Goal: Browse casually

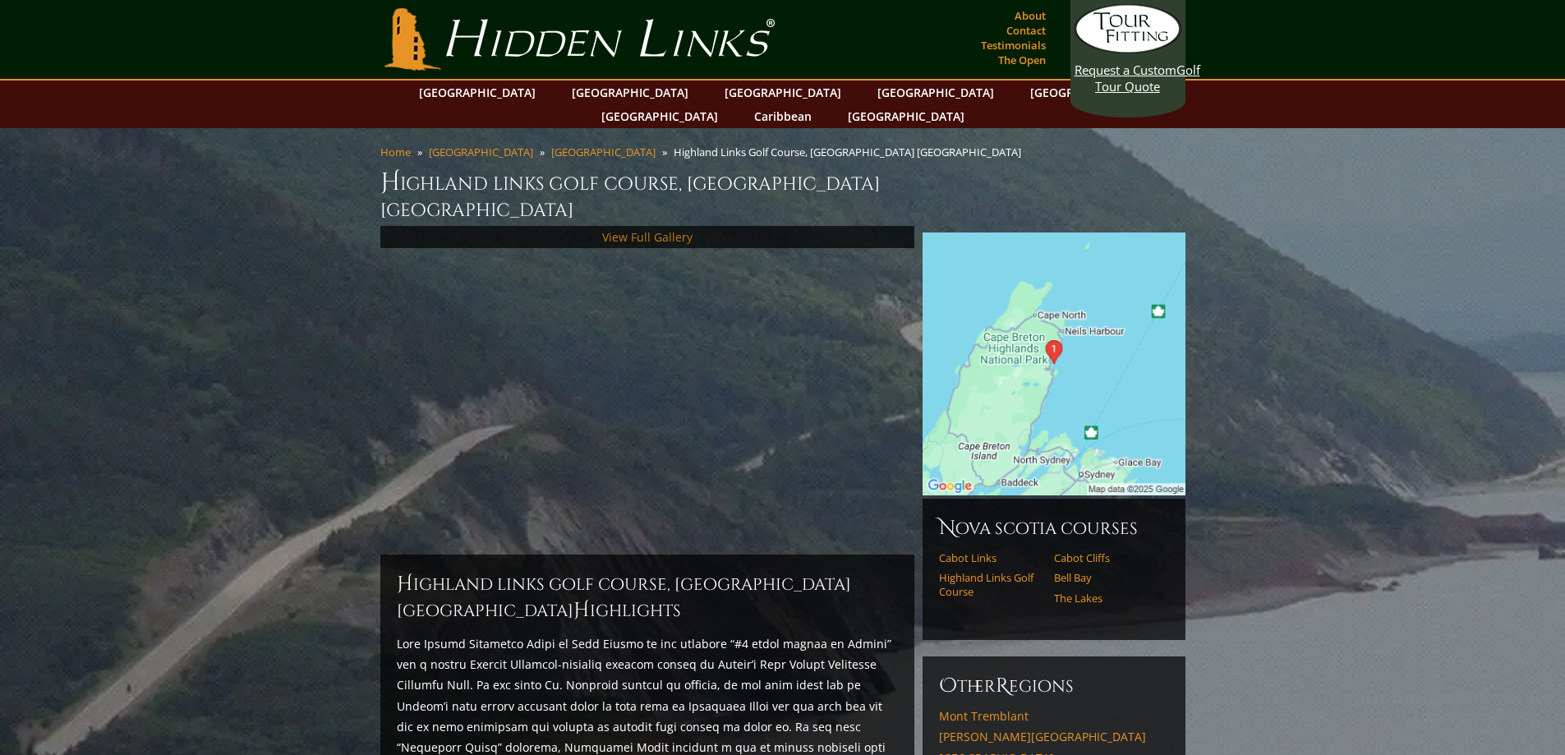
click at [655, 229] on link "View Full Gallery" at bounding box center [647, 237] width 90 height 16
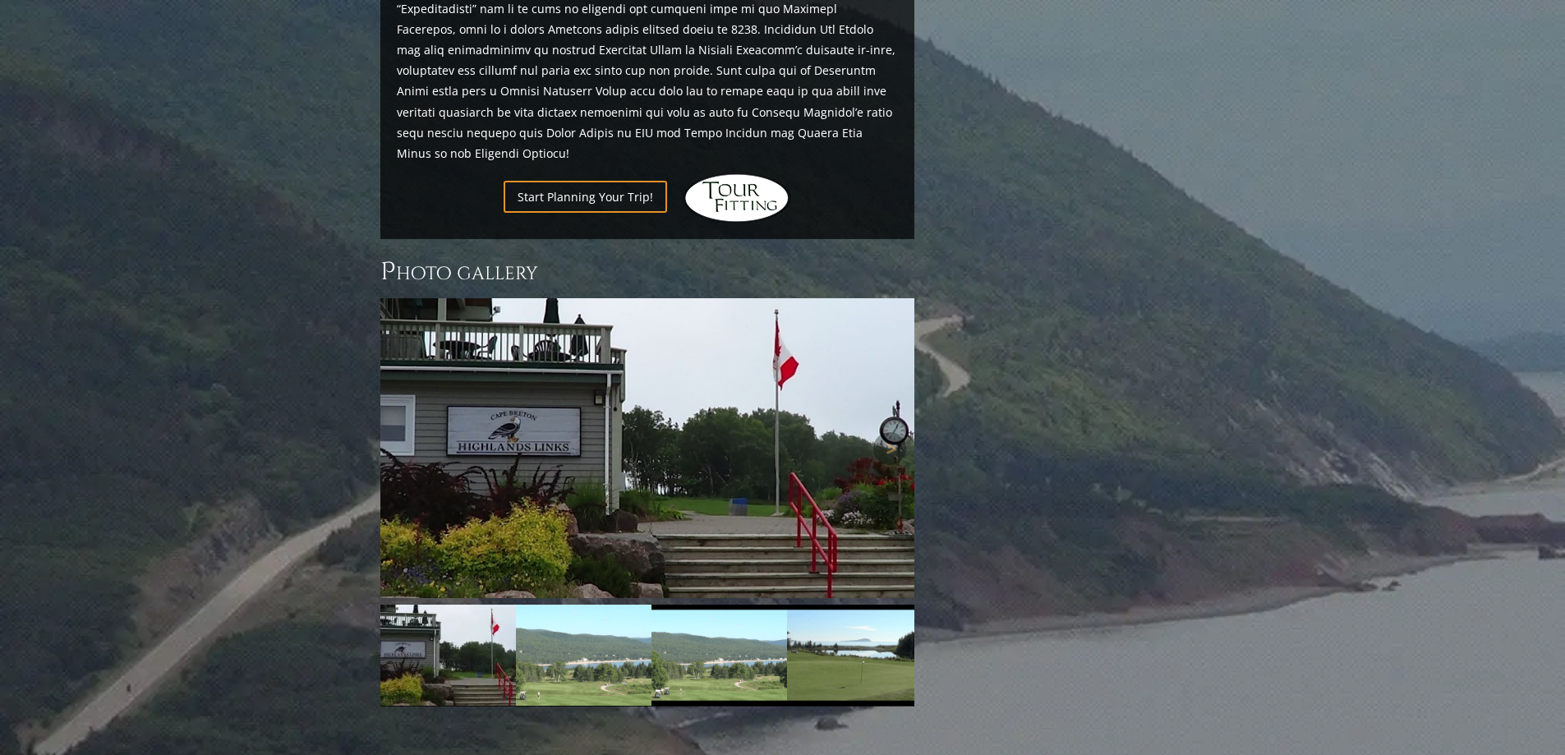
scroll to position [1051, 0]
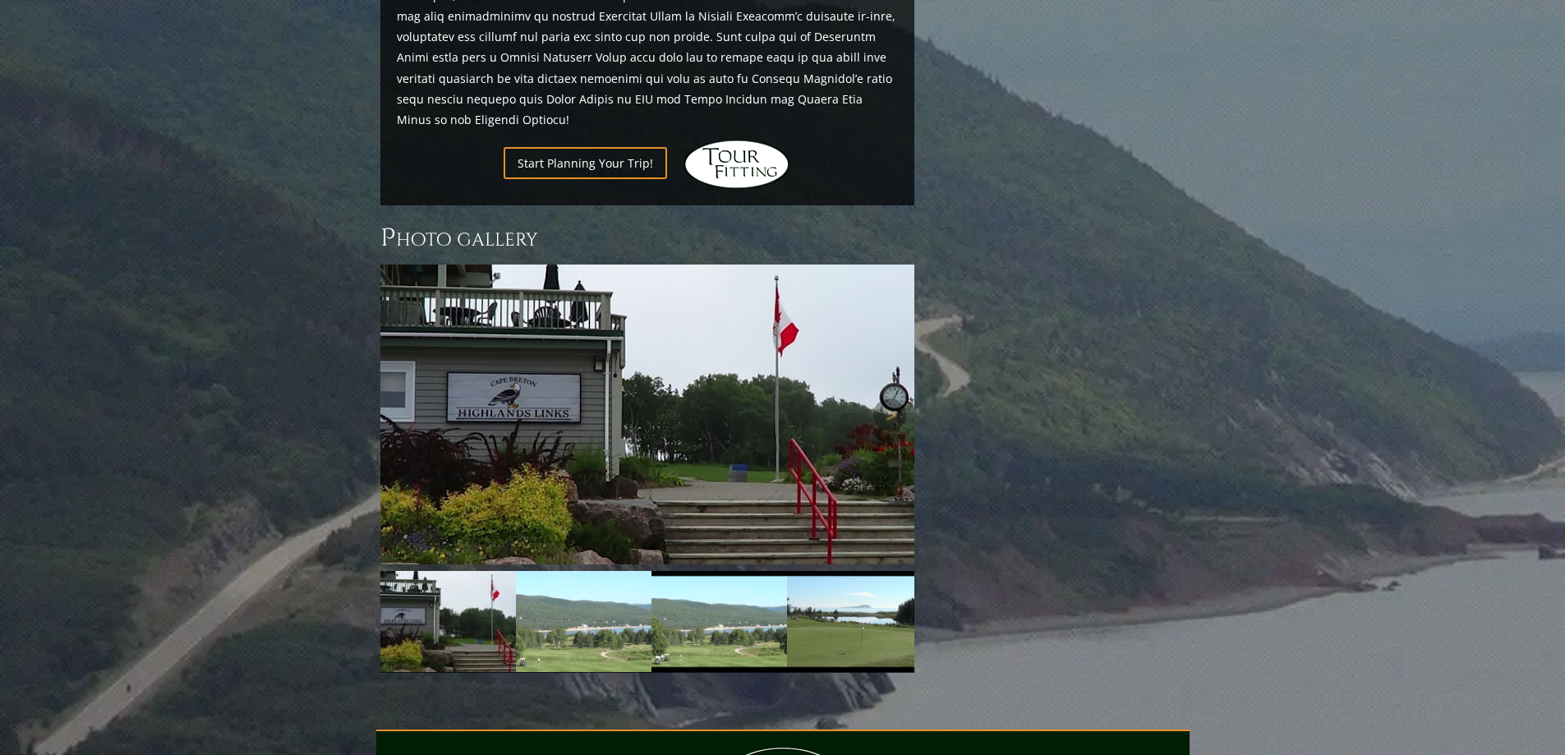
click at [734, 370] on img at bounding box center [647, 415] width 534 height 300
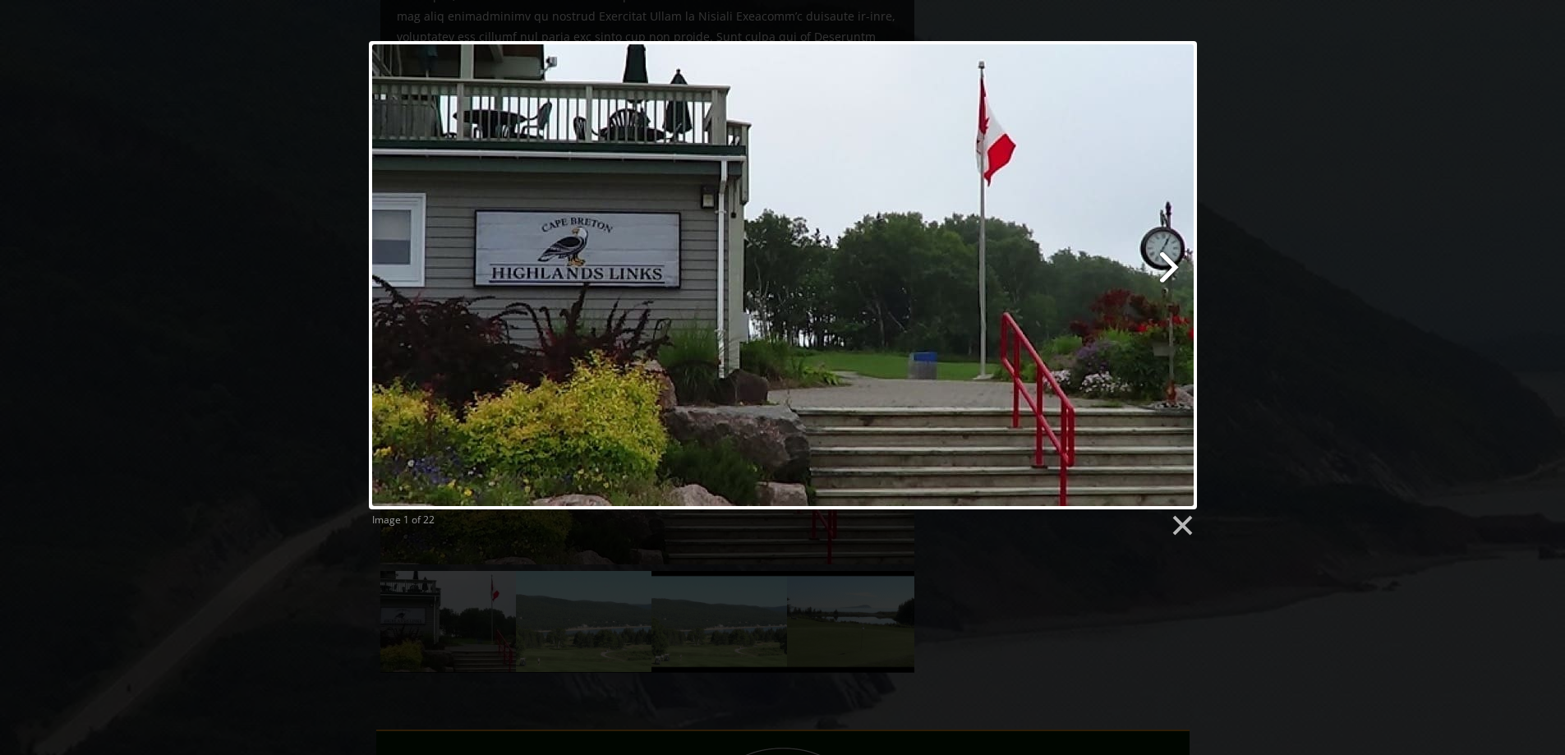
click at [1168, 266] on link at bounding box center [931, 275] width 530 height 468
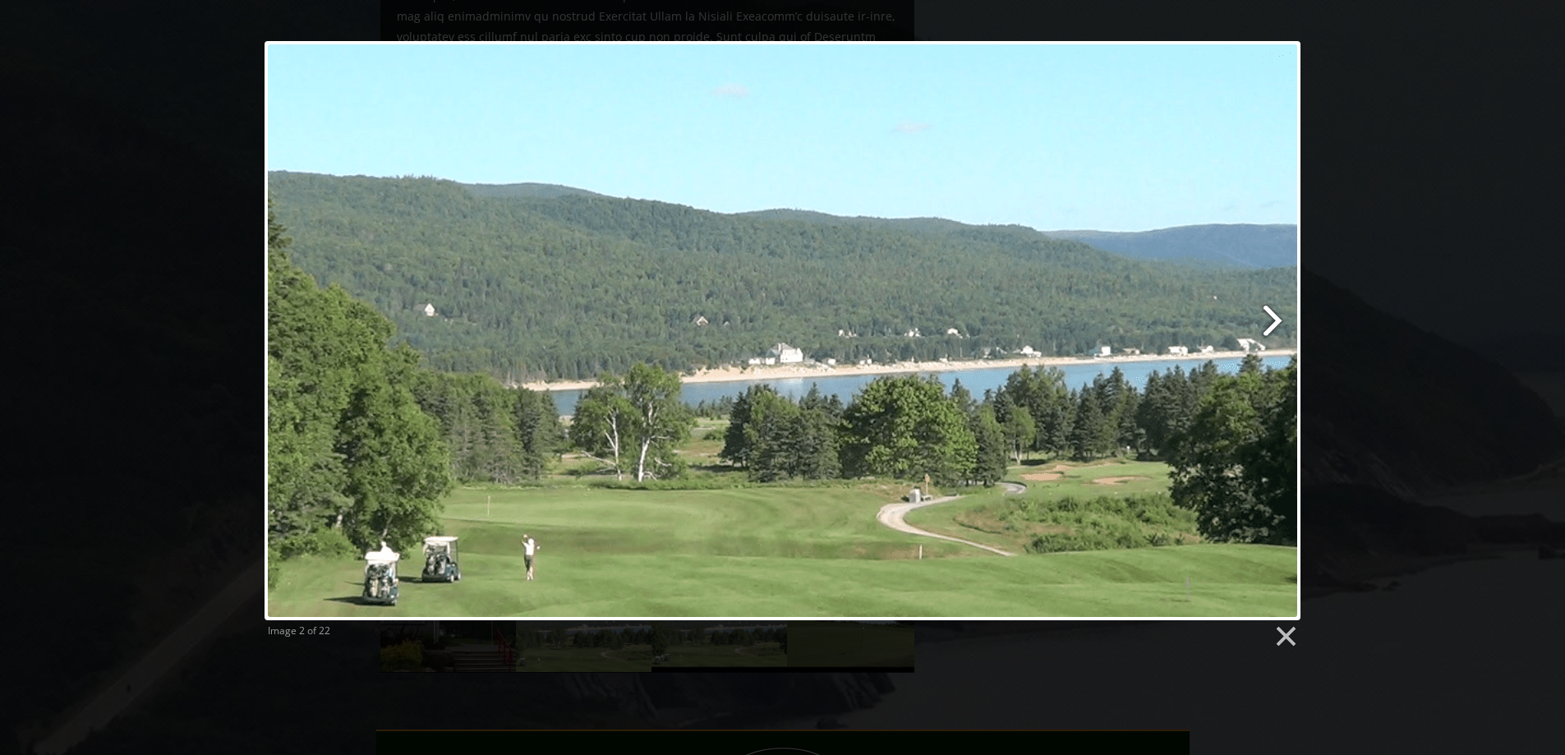
click at [1269, 322] on link at bounding box center [968, 330] width 663 height 579
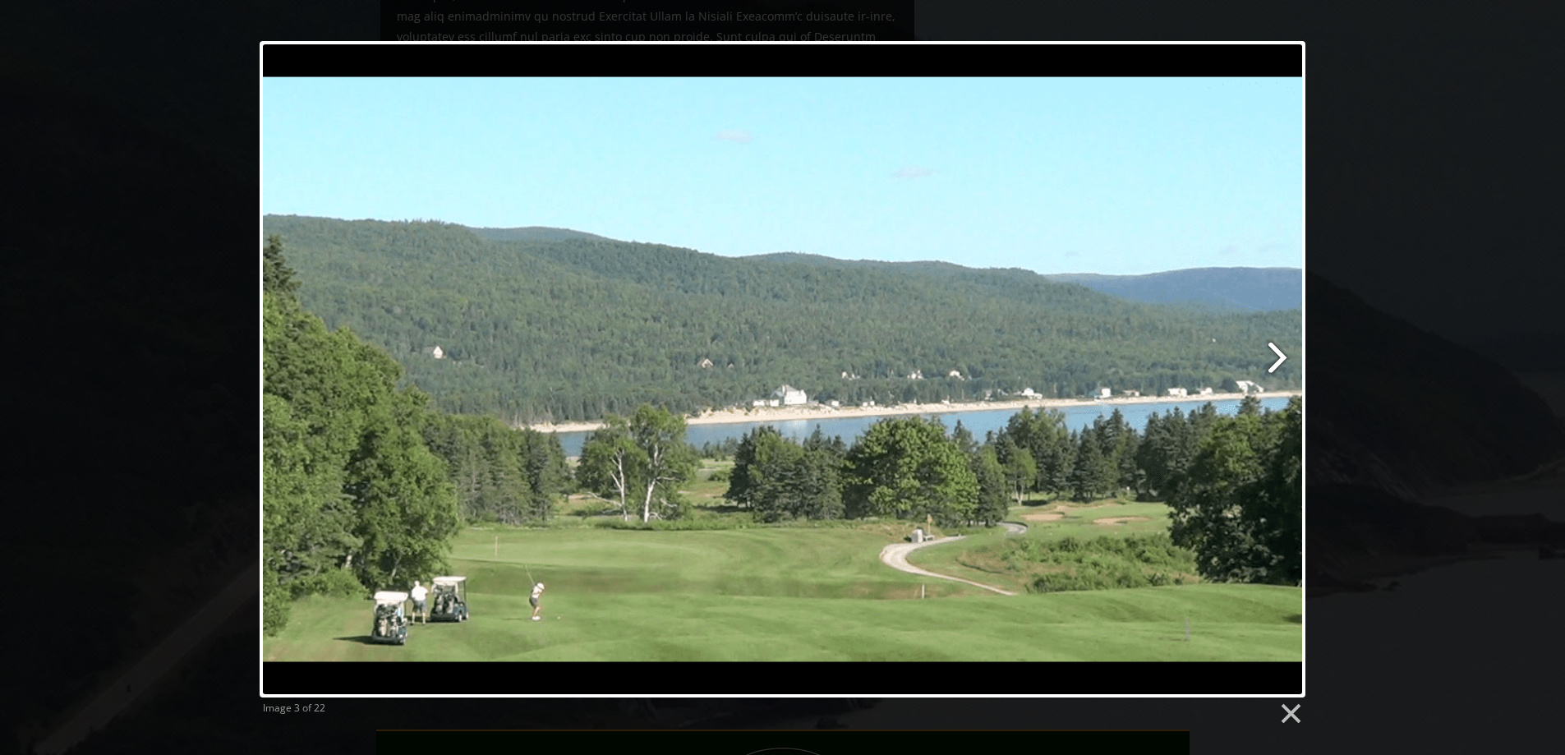
click at [1274, 358] on link at bounding box center [971, 369] width 670 height 656
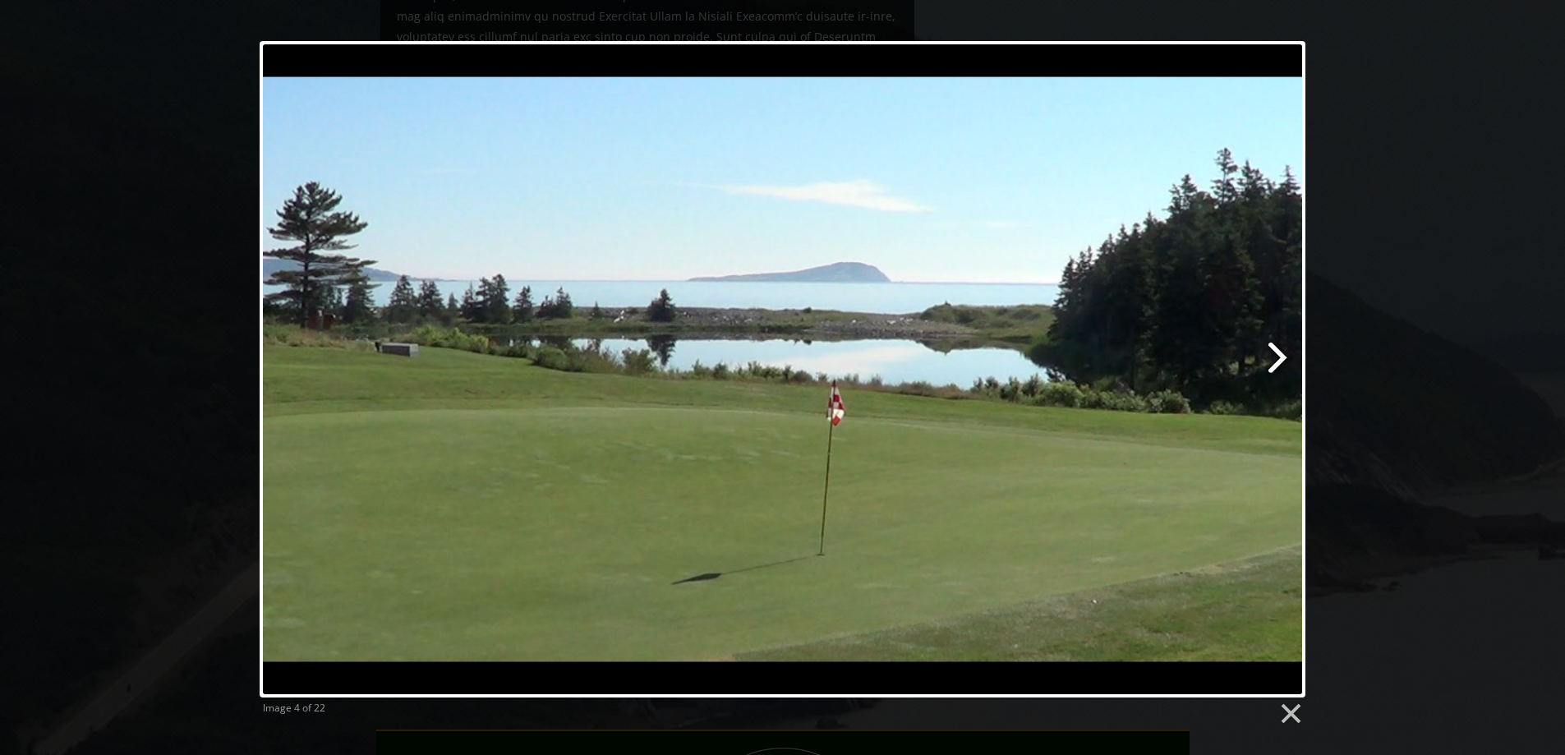
click at [1274, 358] on link at bounding box center [971, 369] width 670 height 656
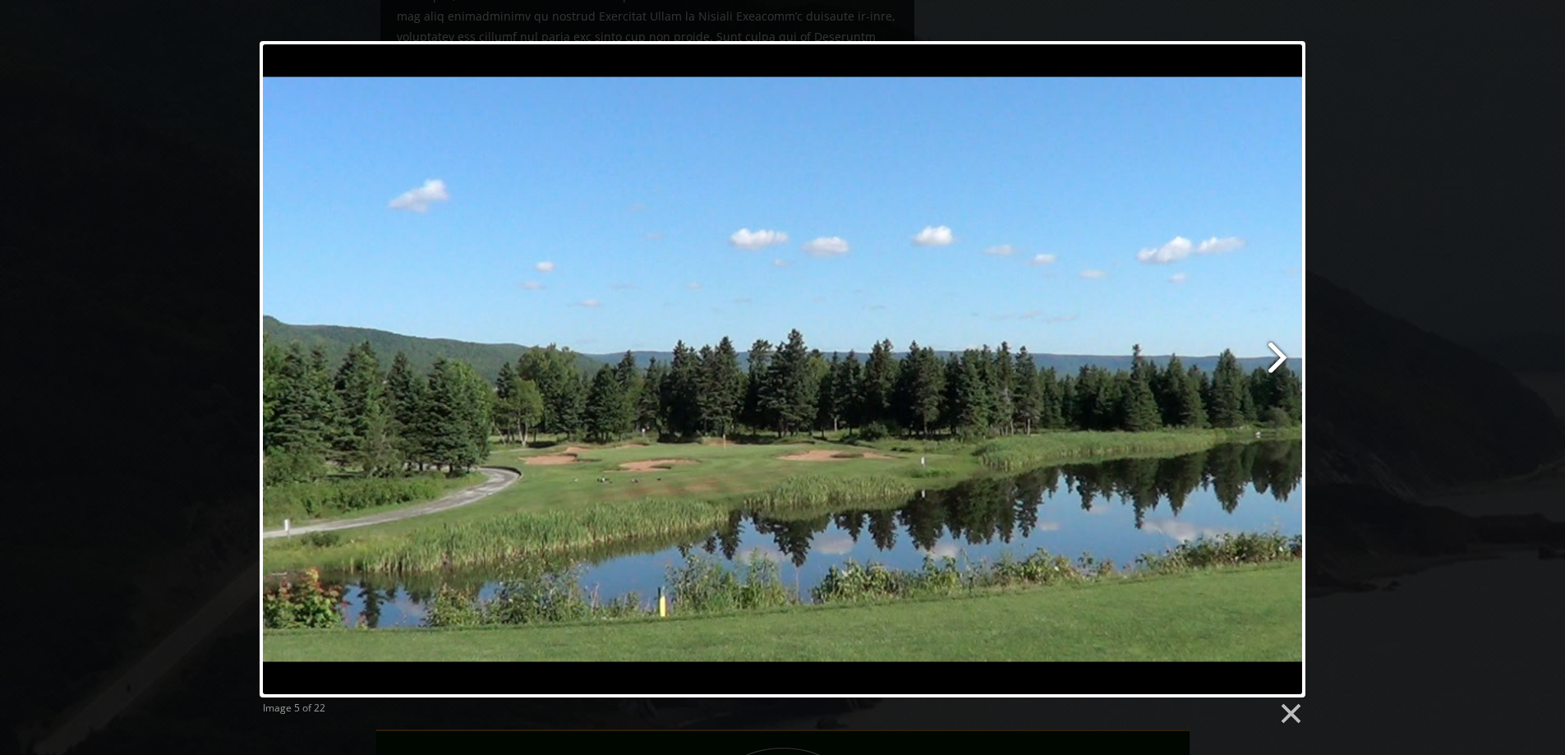
click at [1274, 358] on link at bounding box center [971, 369] width 670 height 656
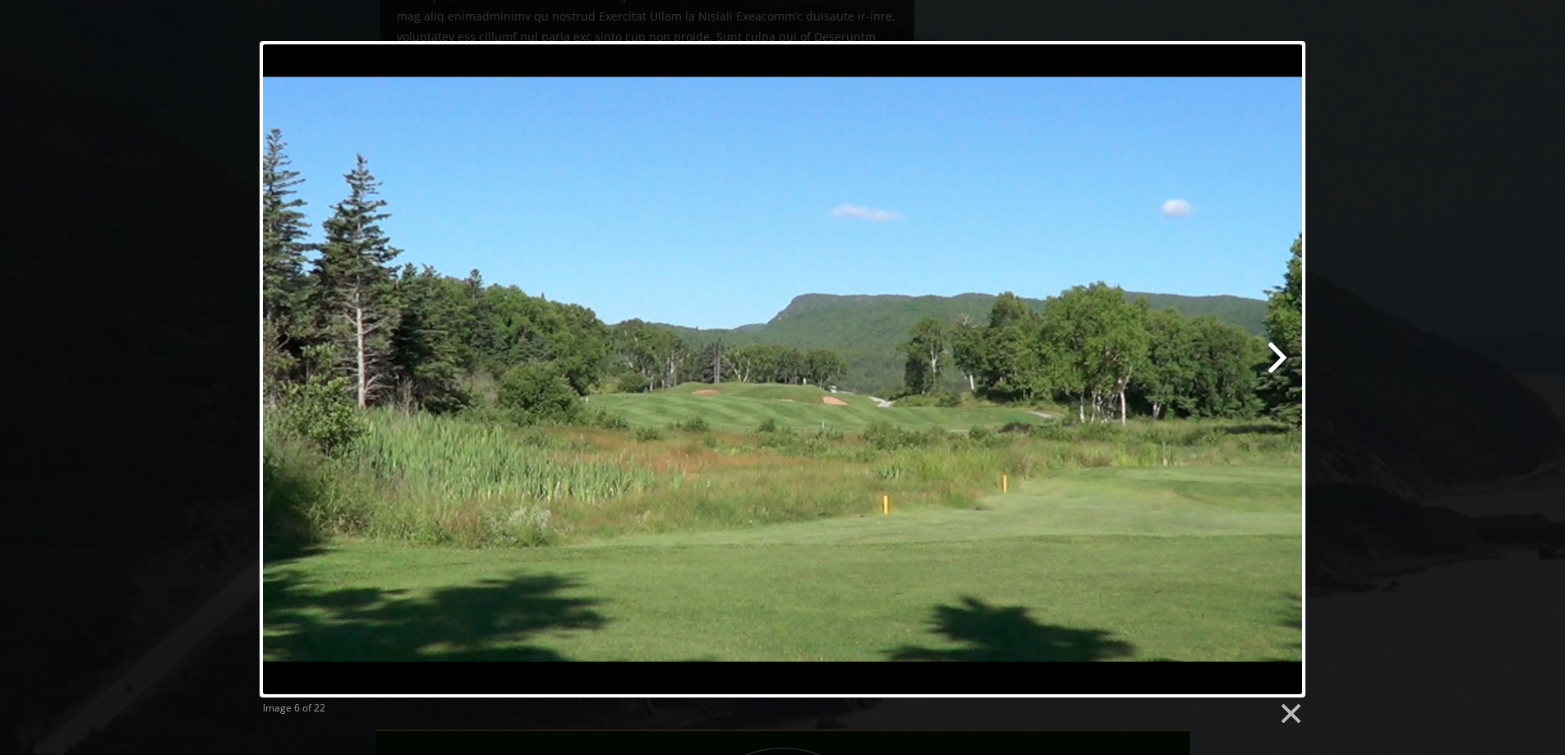
click at [1274, 358] on link at bounding box center [971, 369] width 670 height 656
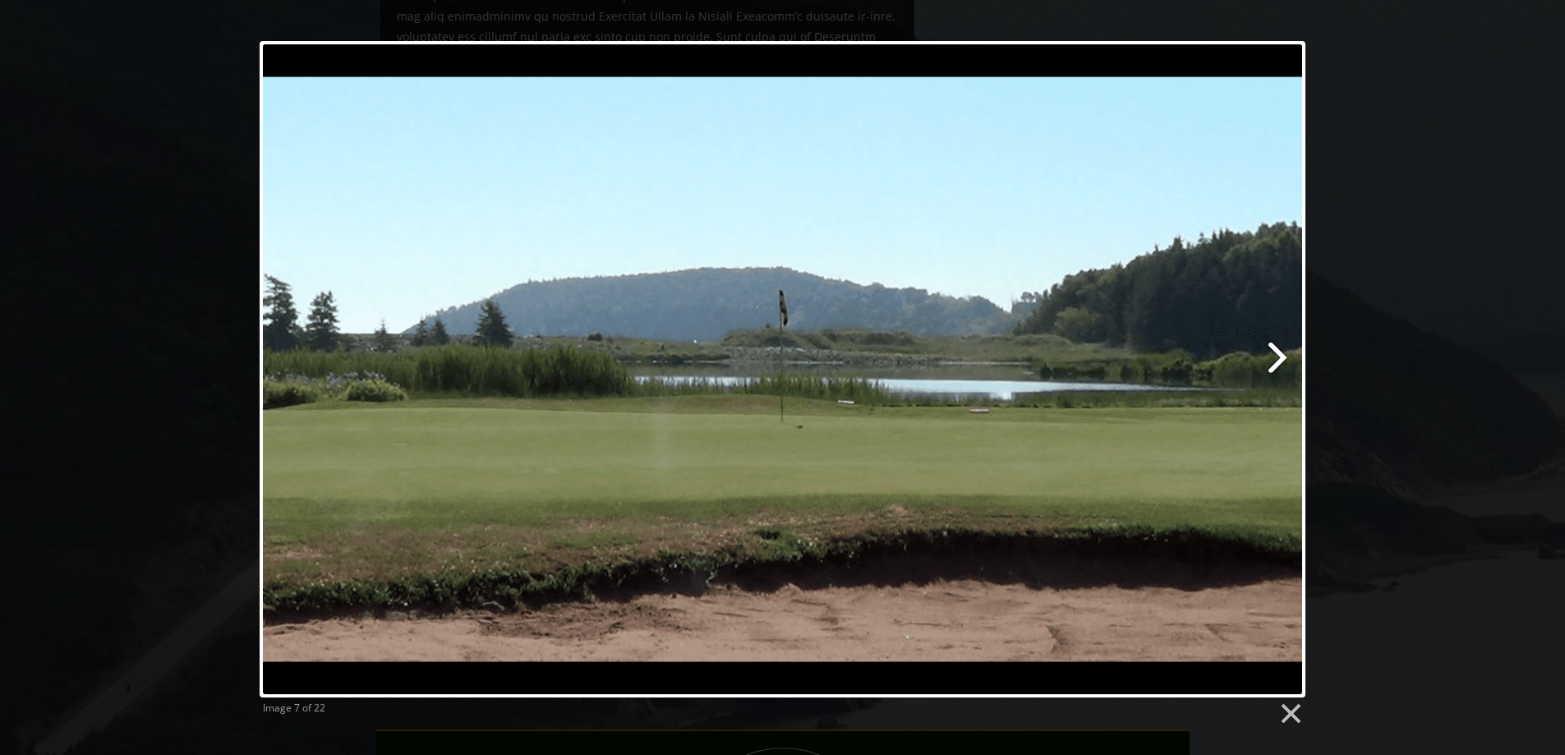
click at [1276, 358] on link at bounding box center [971, 369] width 670 height 656
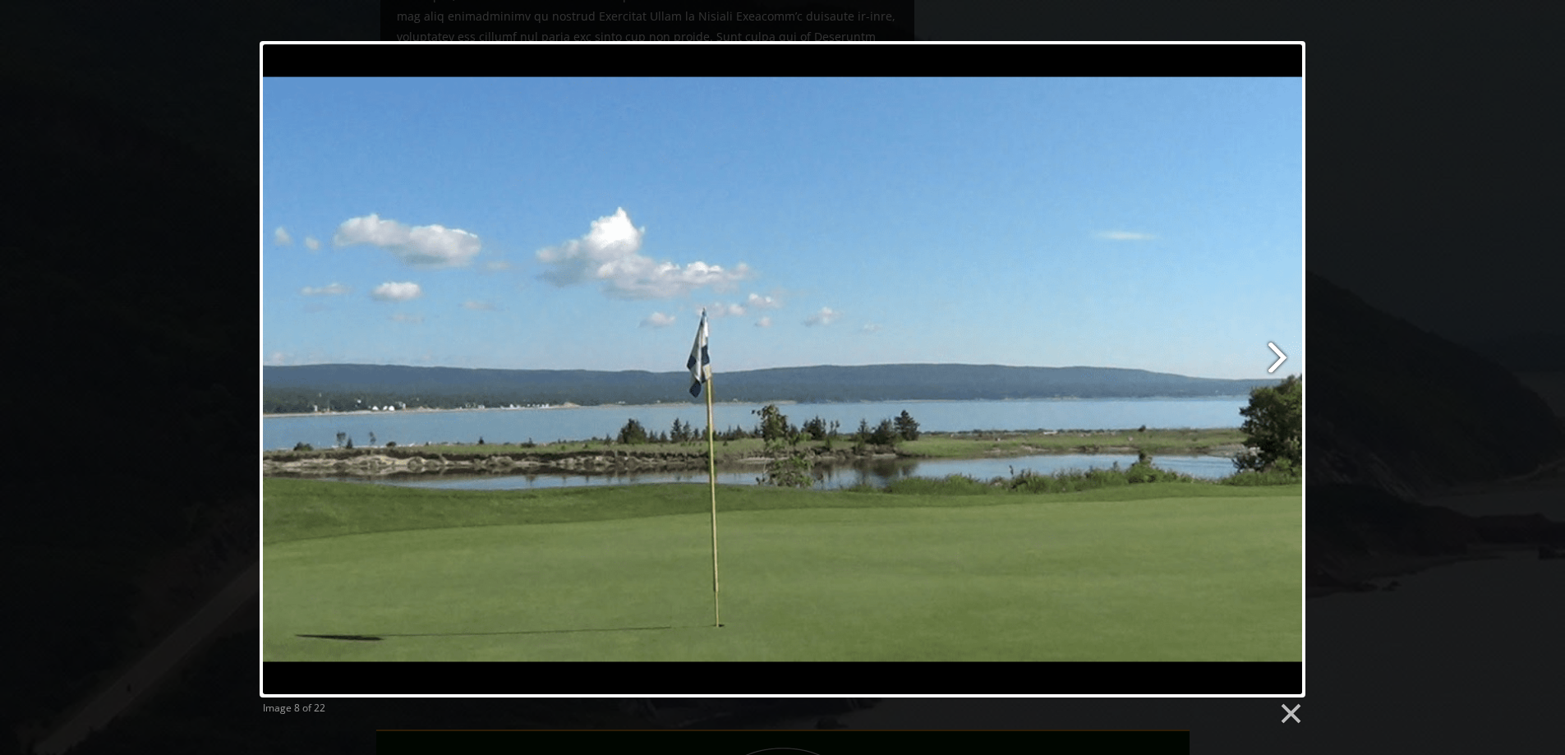
click at [1276, 358] on link at bounding box center [971, 369] width 670 height 656
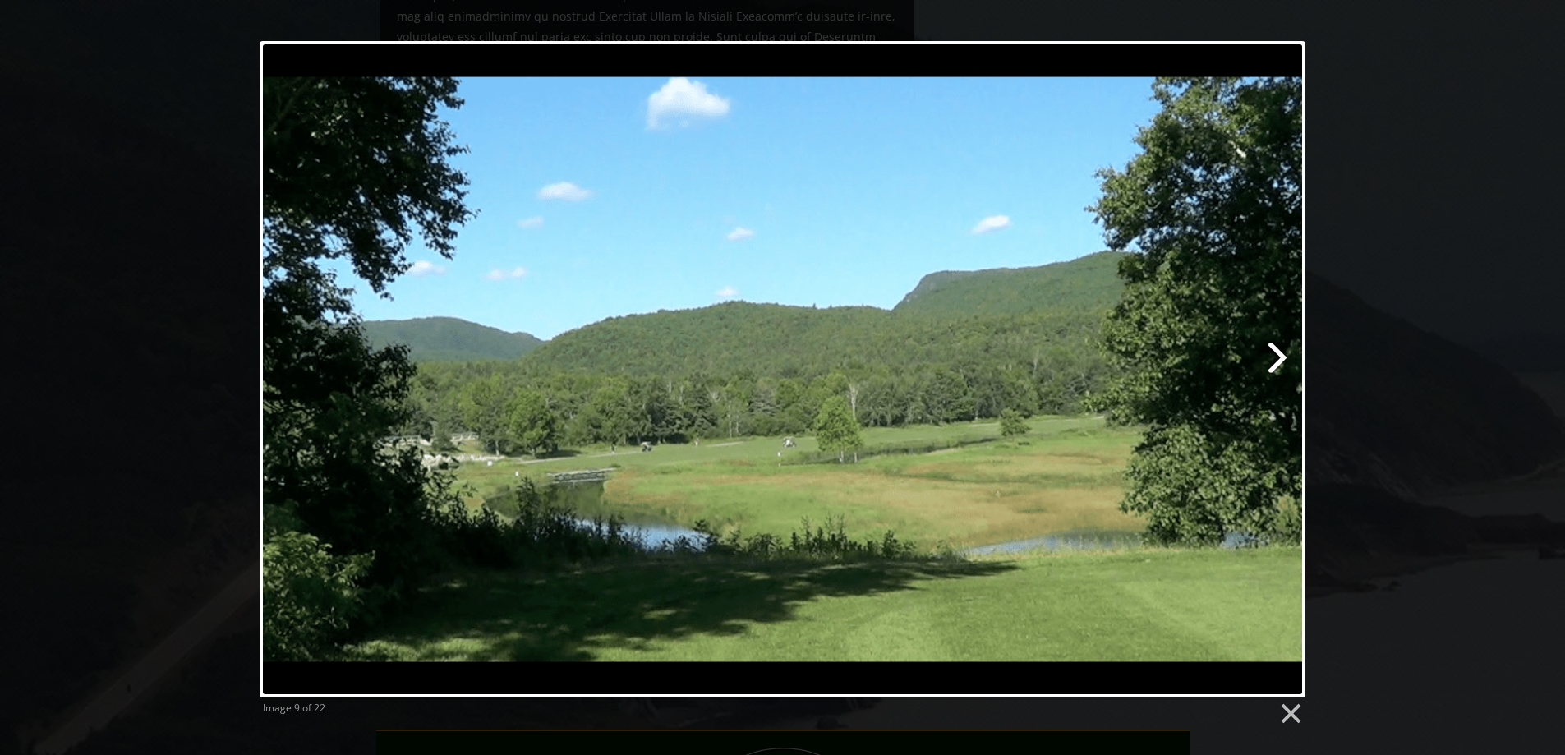
click at [1276, 358] on link at bounding box center [971, 369] width 670 height 656
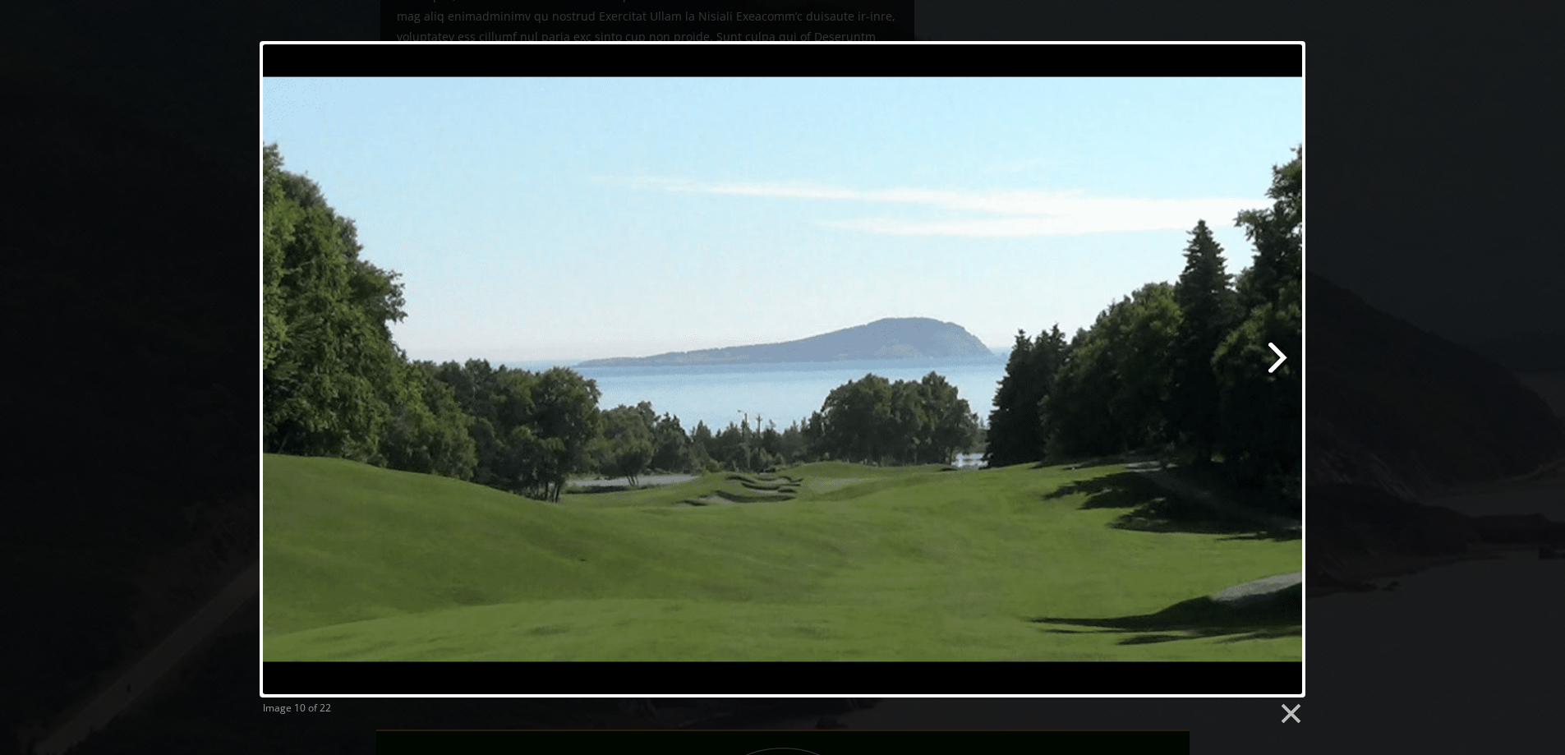
click at [1277, 358] on link at bounding box center [971, 369] width 670 height 656
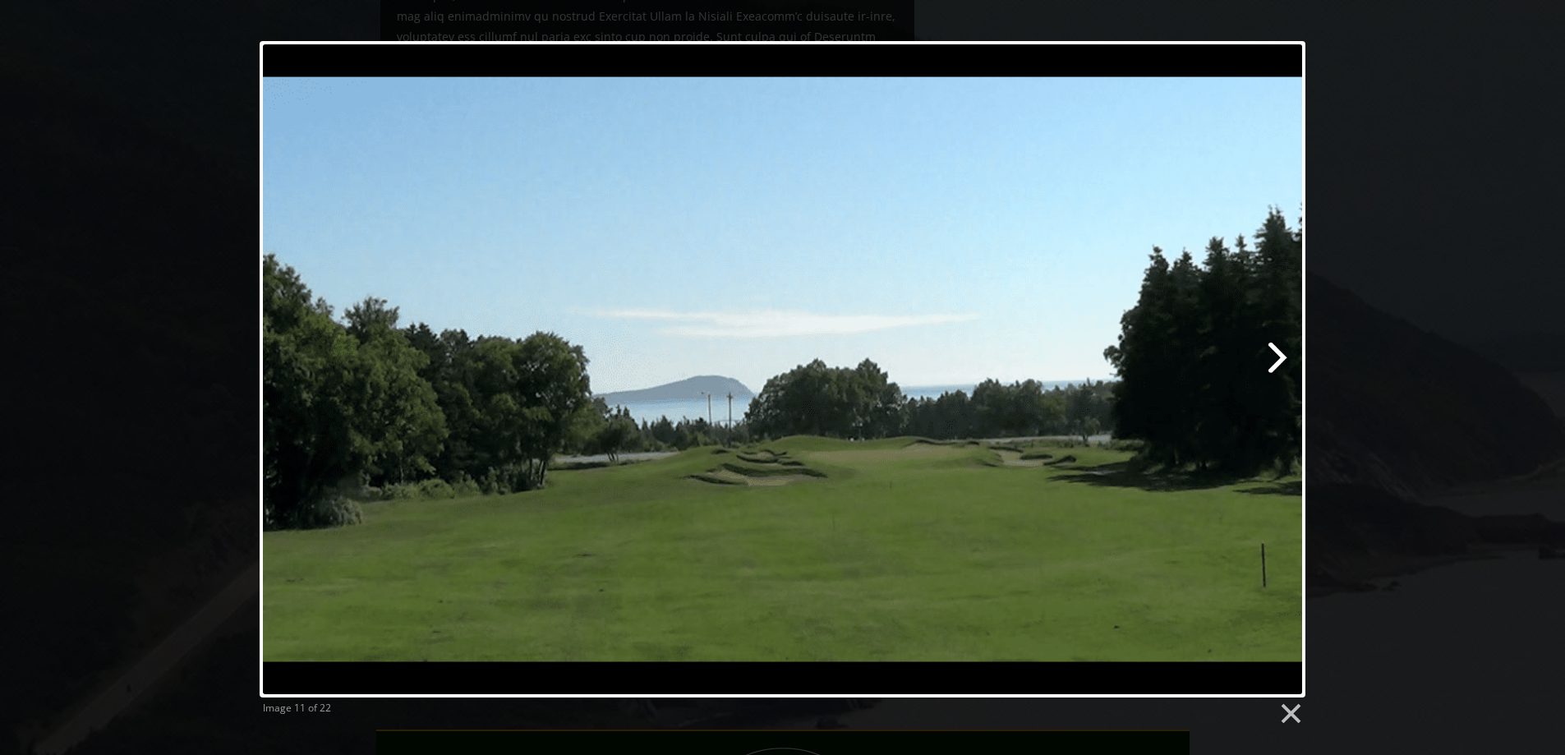
click at [1277, 358] on link at bounding box center [971, 369] width 670 height 656
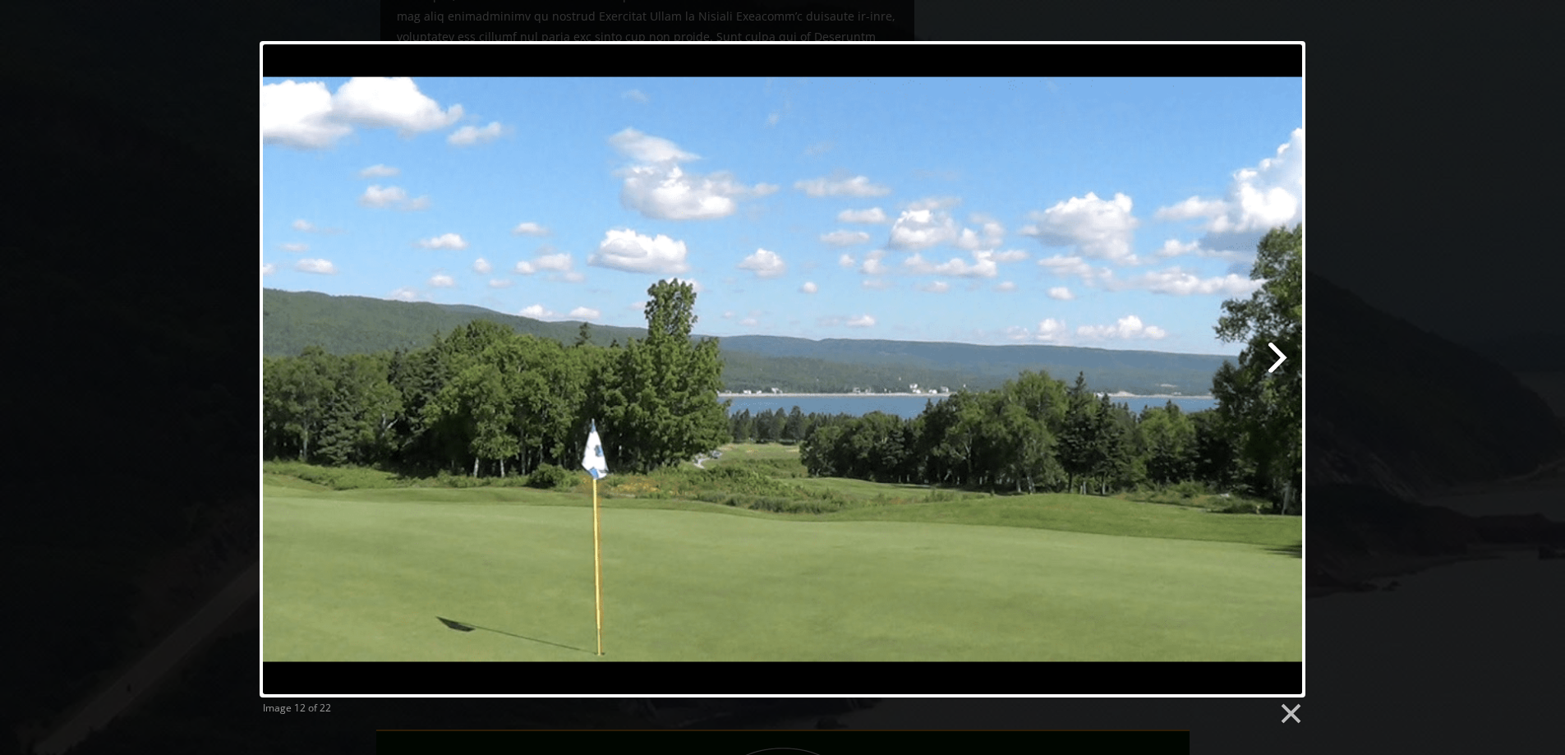
click at [1277, 358] on link at bounding box center [971, 369] width 670 height 656
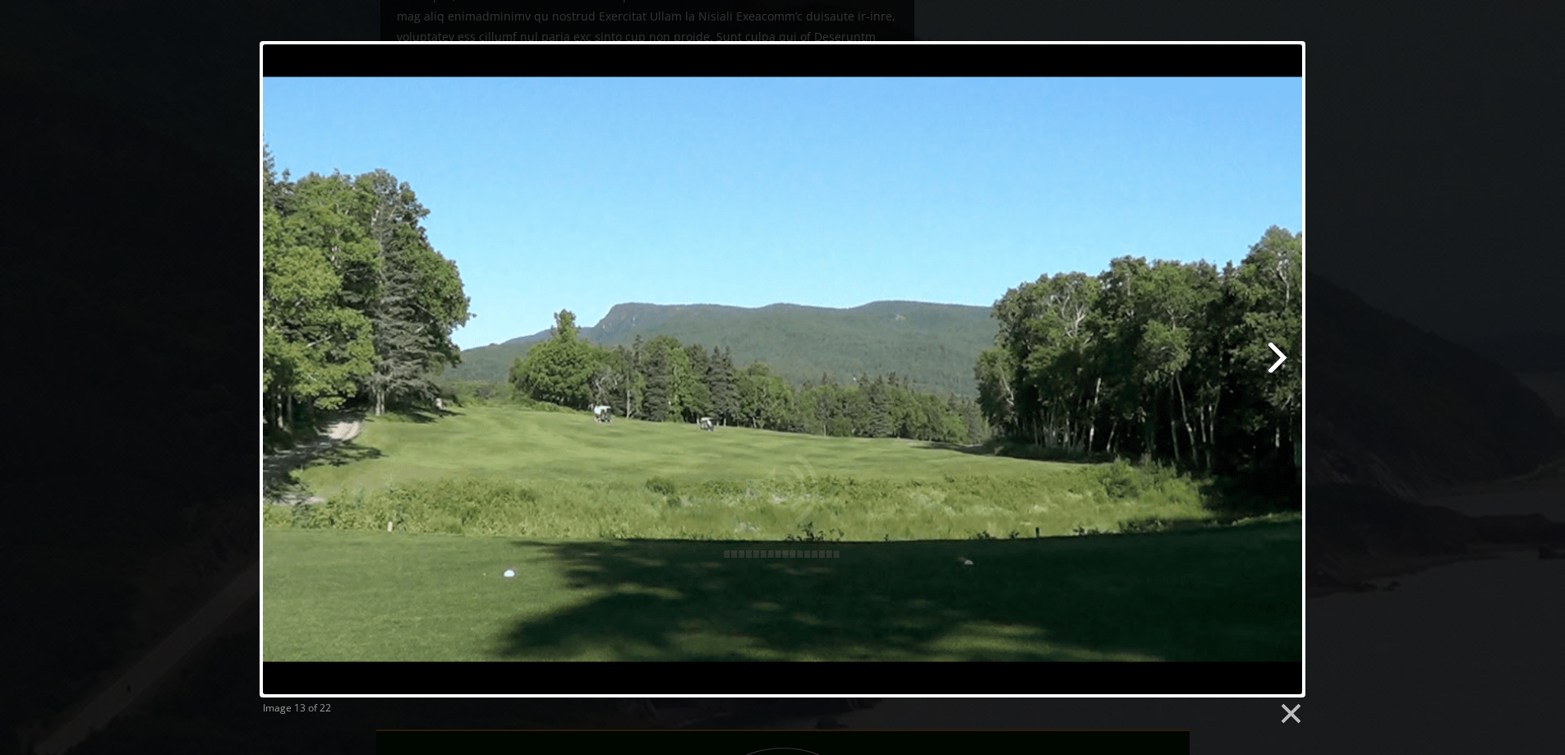
click at [1278, 357] on link at bounding box center [971, 369] width 670 height 656
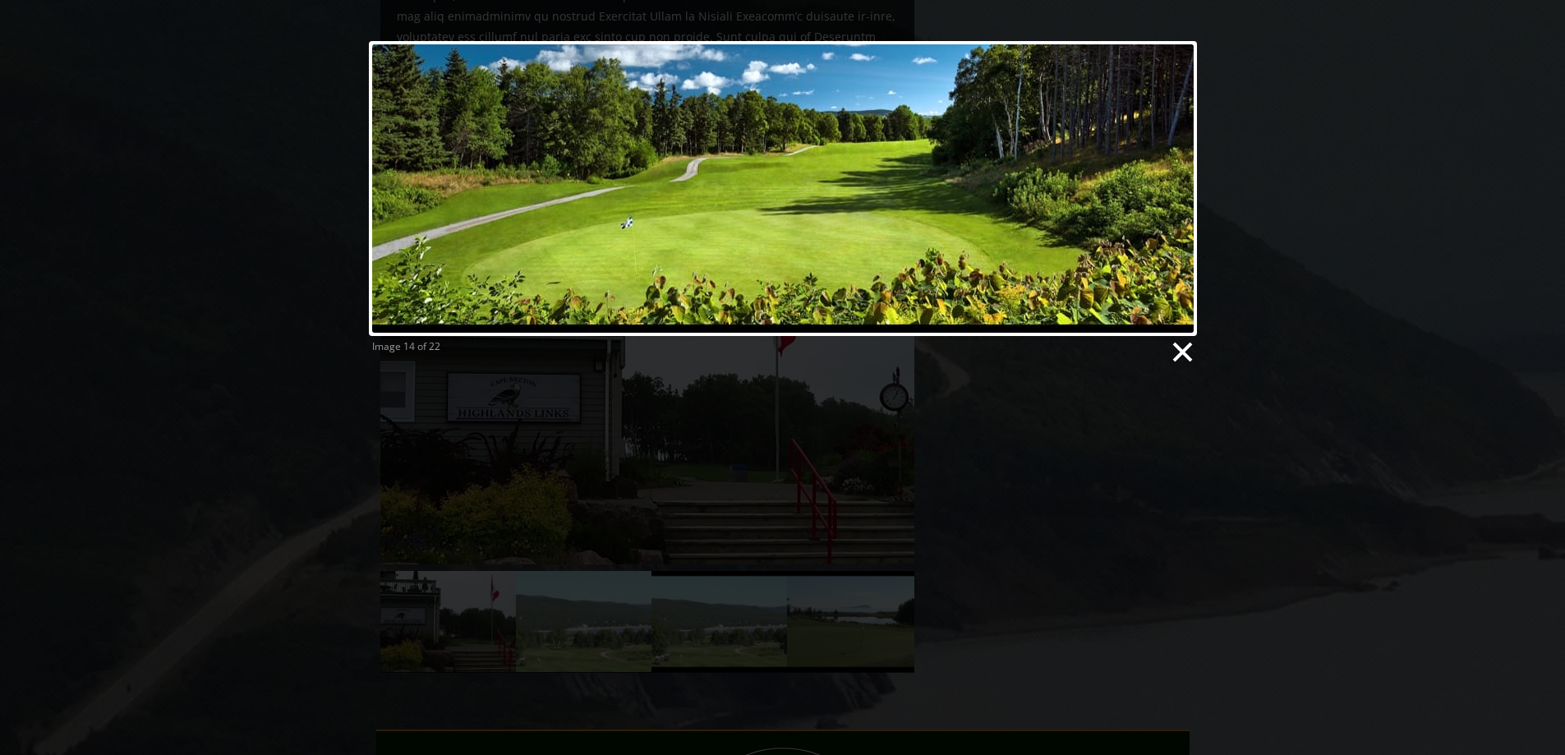
click at [1187, 353] on link at bounding box center [1181, 352] width 25 height 25
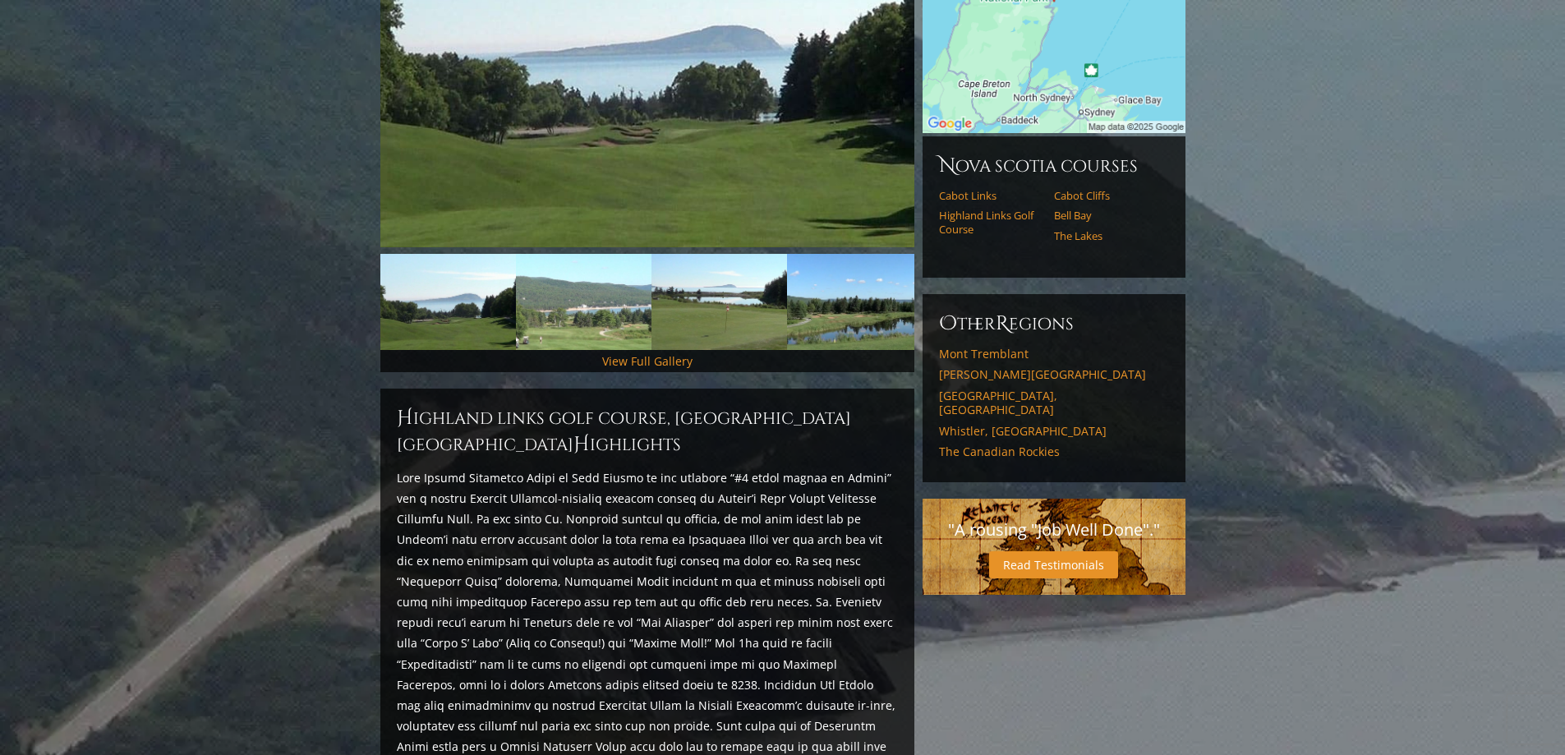
scroll to position [323, 0]
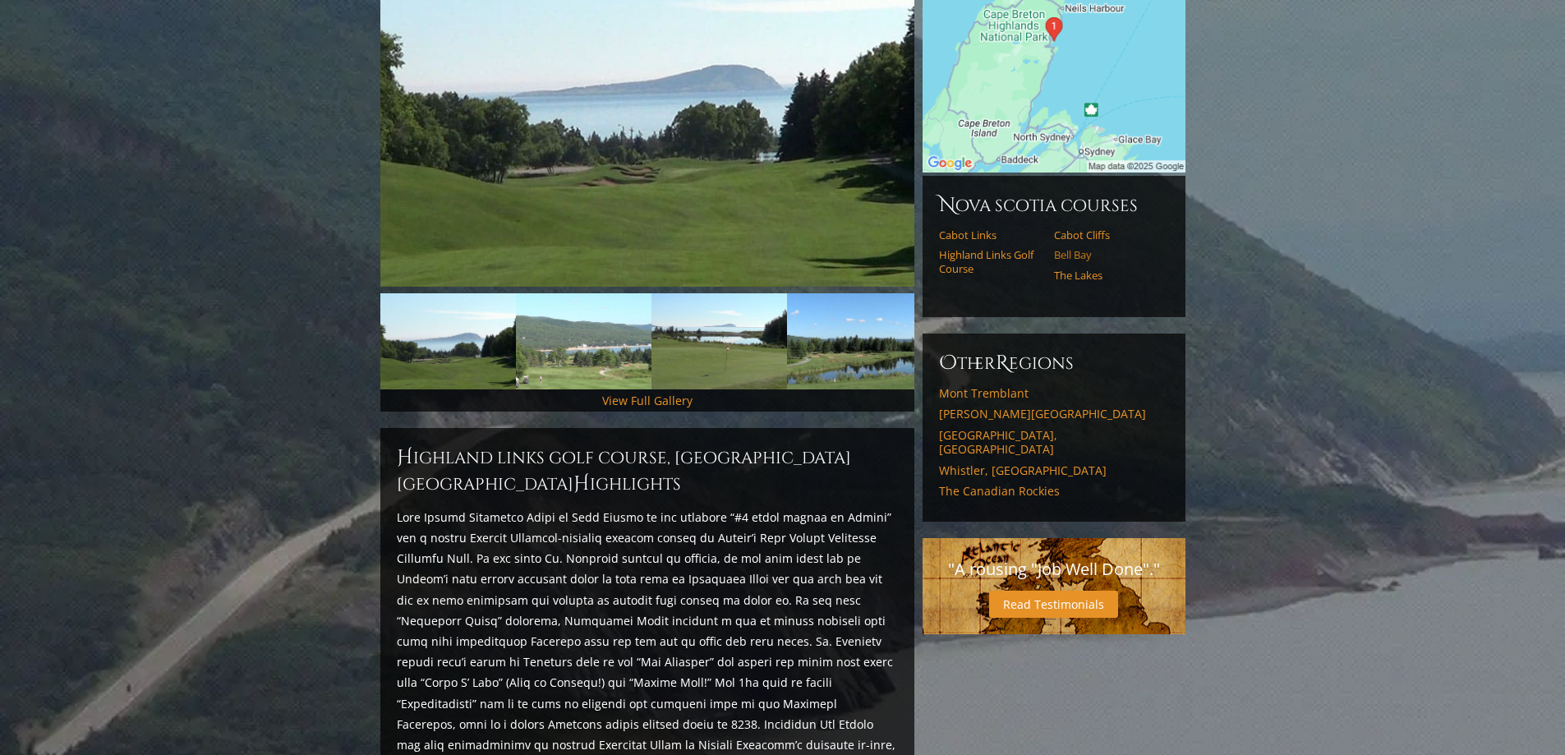
click at [1089, 248] on link "Bell Bay" at bounding box center [1106, 254] width 104 height 13
